Goal: Check status: Check status

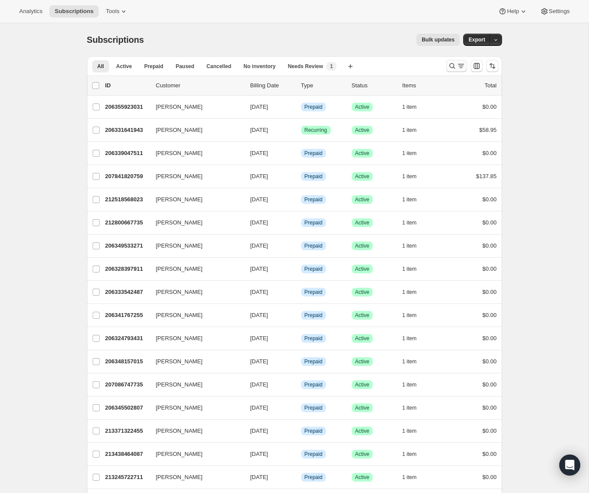
click at [449, 67] on icon "Search and filter results" at bounding box center [452, 66] width 9 height 9
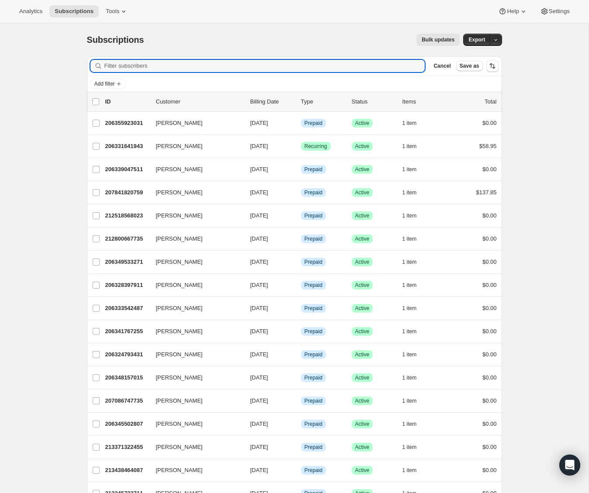
paste input "brianalugo27@gmail.com"
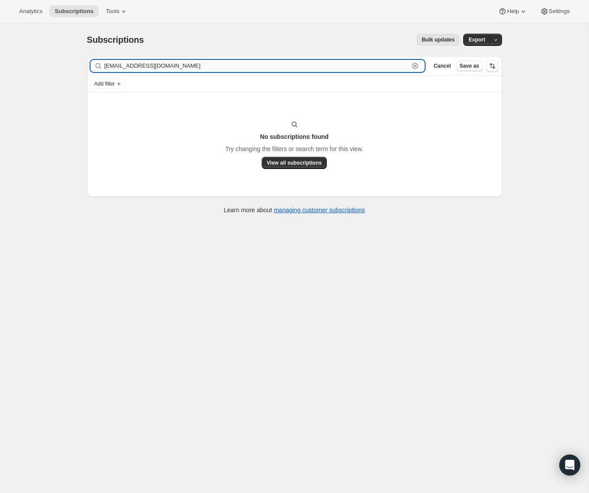
click at [183, 66] on input "brianalugo27@gmail.com" at bounding box center [256, 66] width 305 height 12
paste input "Briana Lugo"
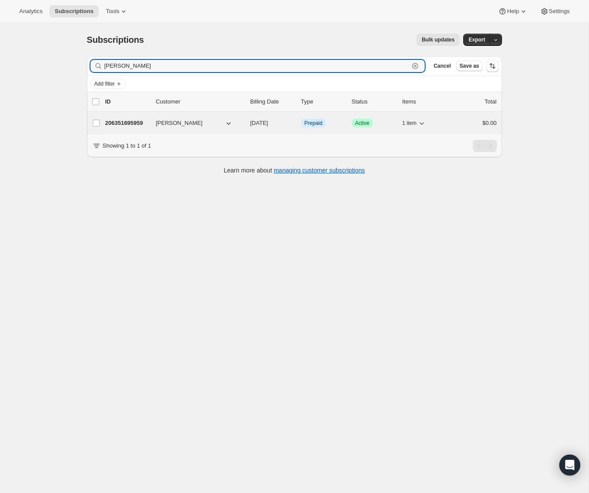
type input "Briana"
click at [145, 124] on p "206351695959" at bounding box center [127, 123] width 44 height 9
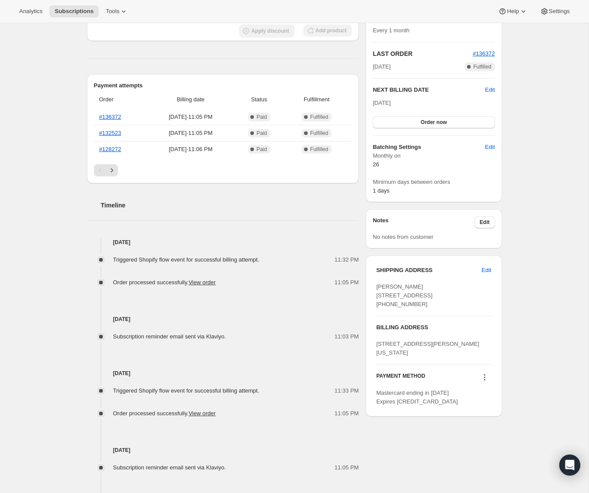
scroll to position [192, 0]
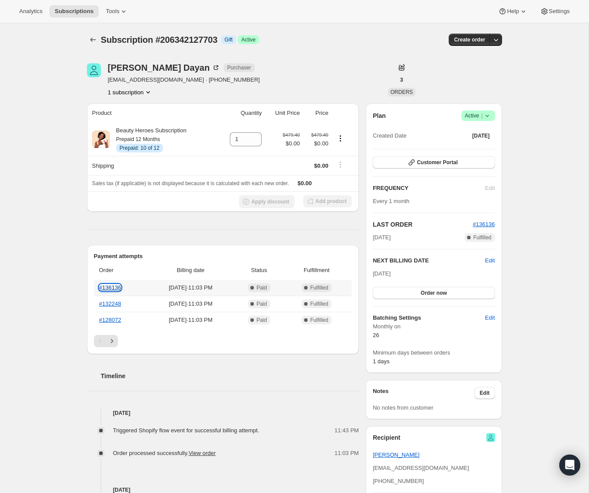
click at [109, 287] on link "#136136" at bounding box center [110, 287] width 22 height 7
